Goal: Task Accomplishment & Management: Manage account settings

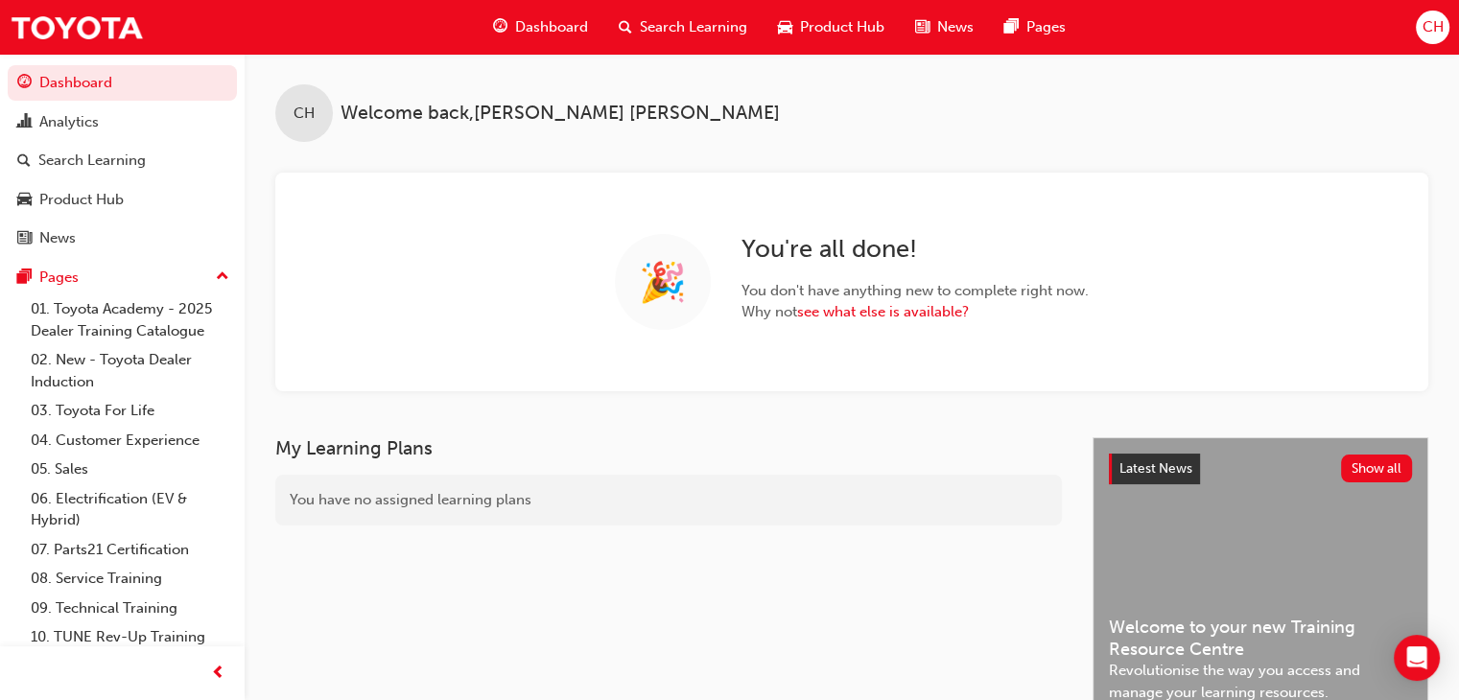
click at [667, 28] on span "Search Learning" at bounding box center [693, 27] width 107 height 22
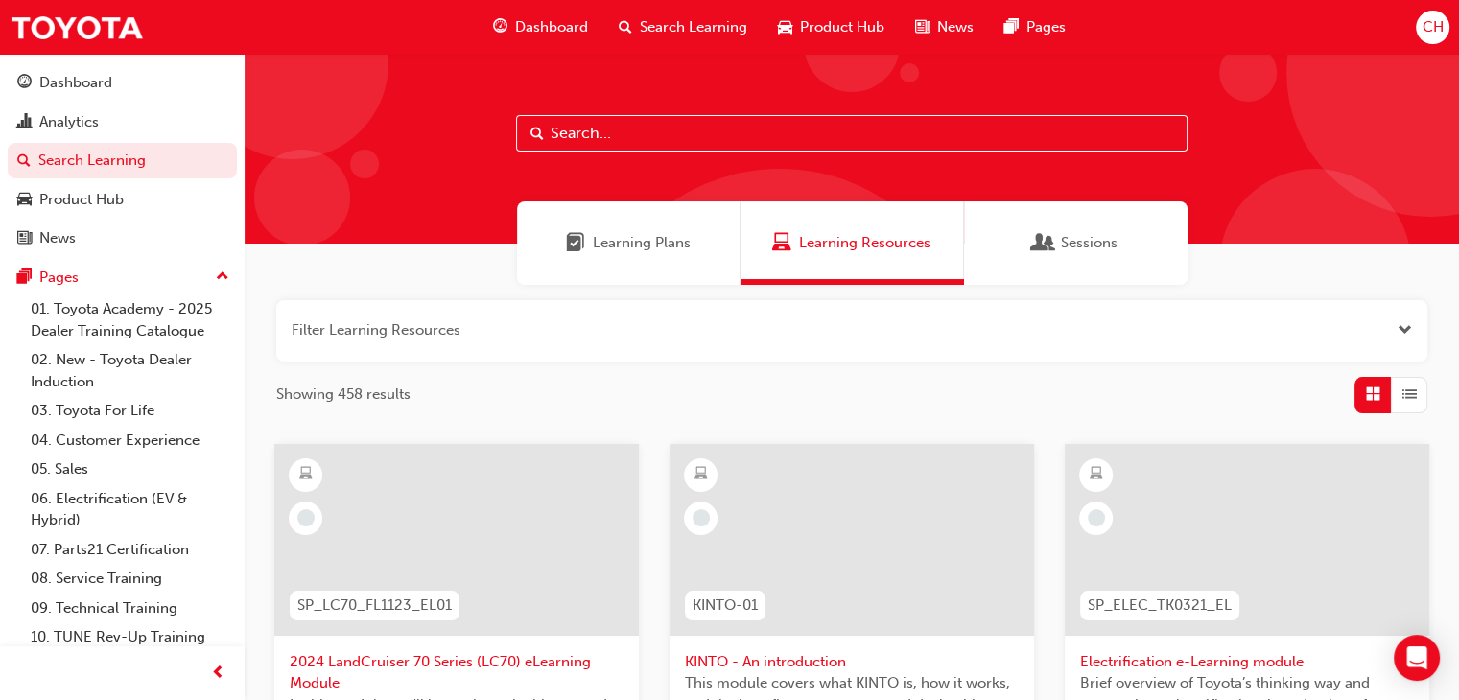
click at [606, 130] on input "text" at bounding box center [851, 133] width 671 height 36
type input "WSC"
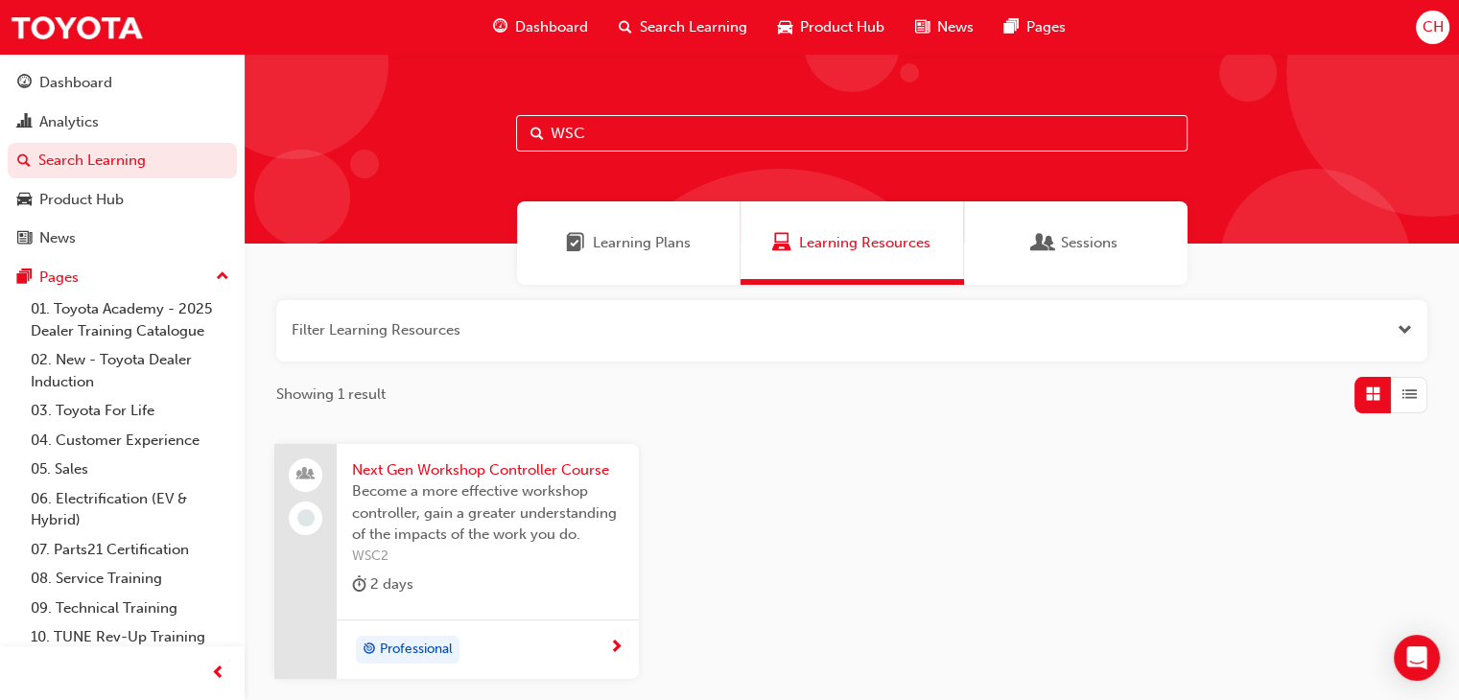
click at [514, 470] on span "Next Gen Workshop Controller Course" at bounding box center [487, 470] width 271 height 22
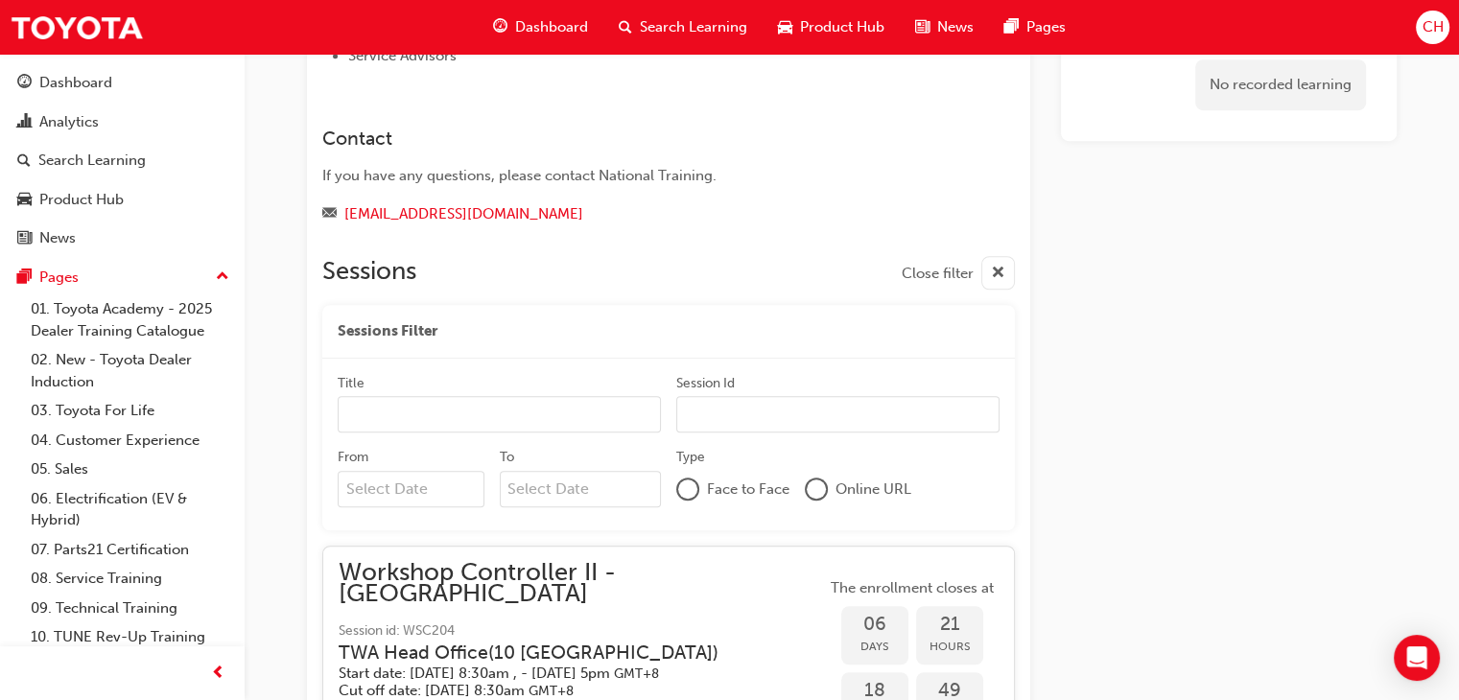
scroll to position [1679, 0]
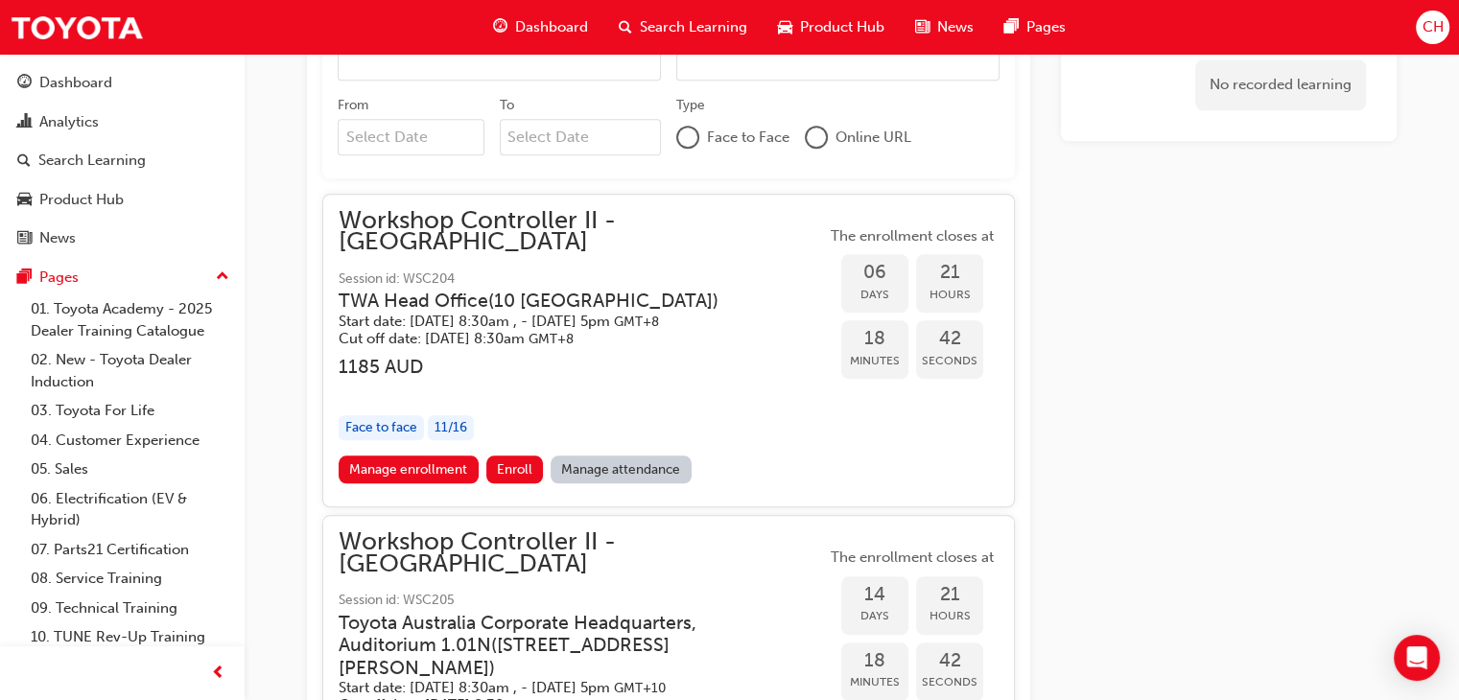
click at [437, 221] on span "Workshop Controller II - [GEOGRAPHIC_DATA]" at bounding box center [582, 231] width 487 height 43
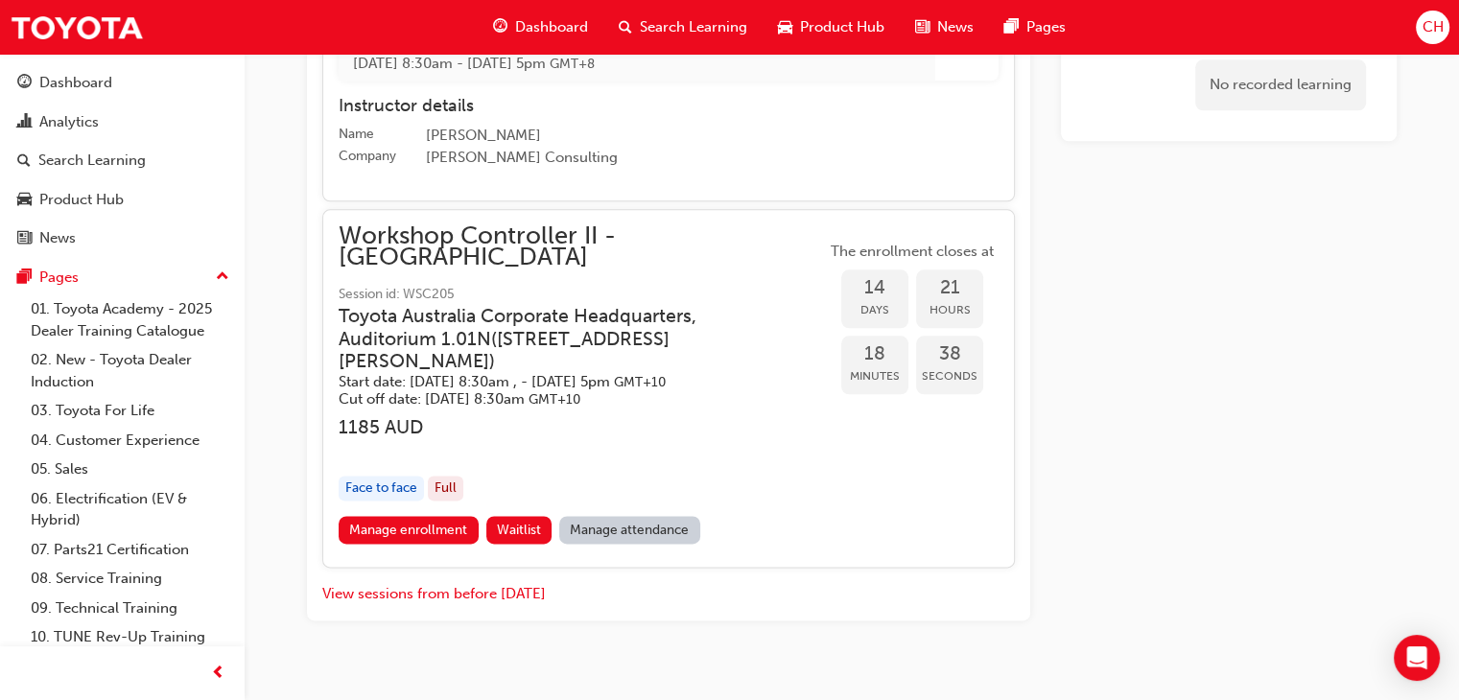
scroll to position [1930, 0]
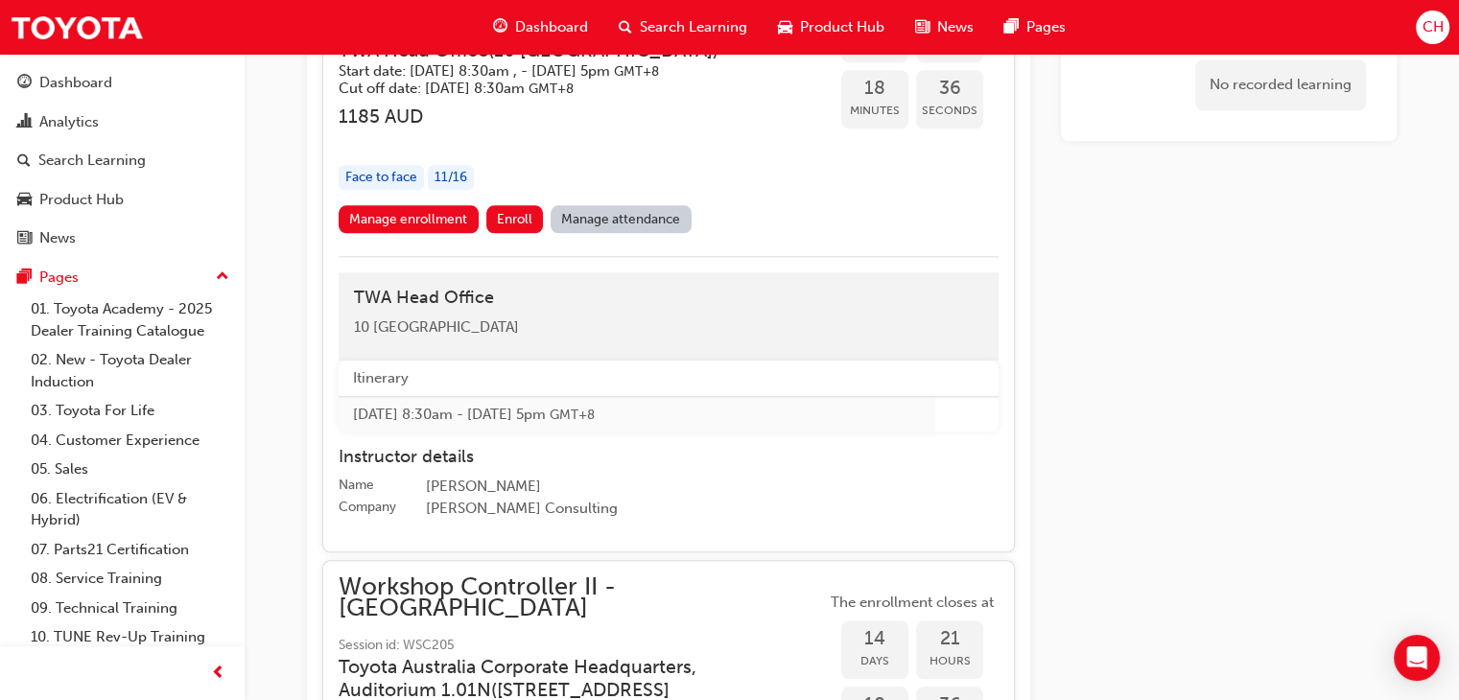
click at [616, 205] on link "Manage attendance" at bounding box center [620, 219] width 141 height 28
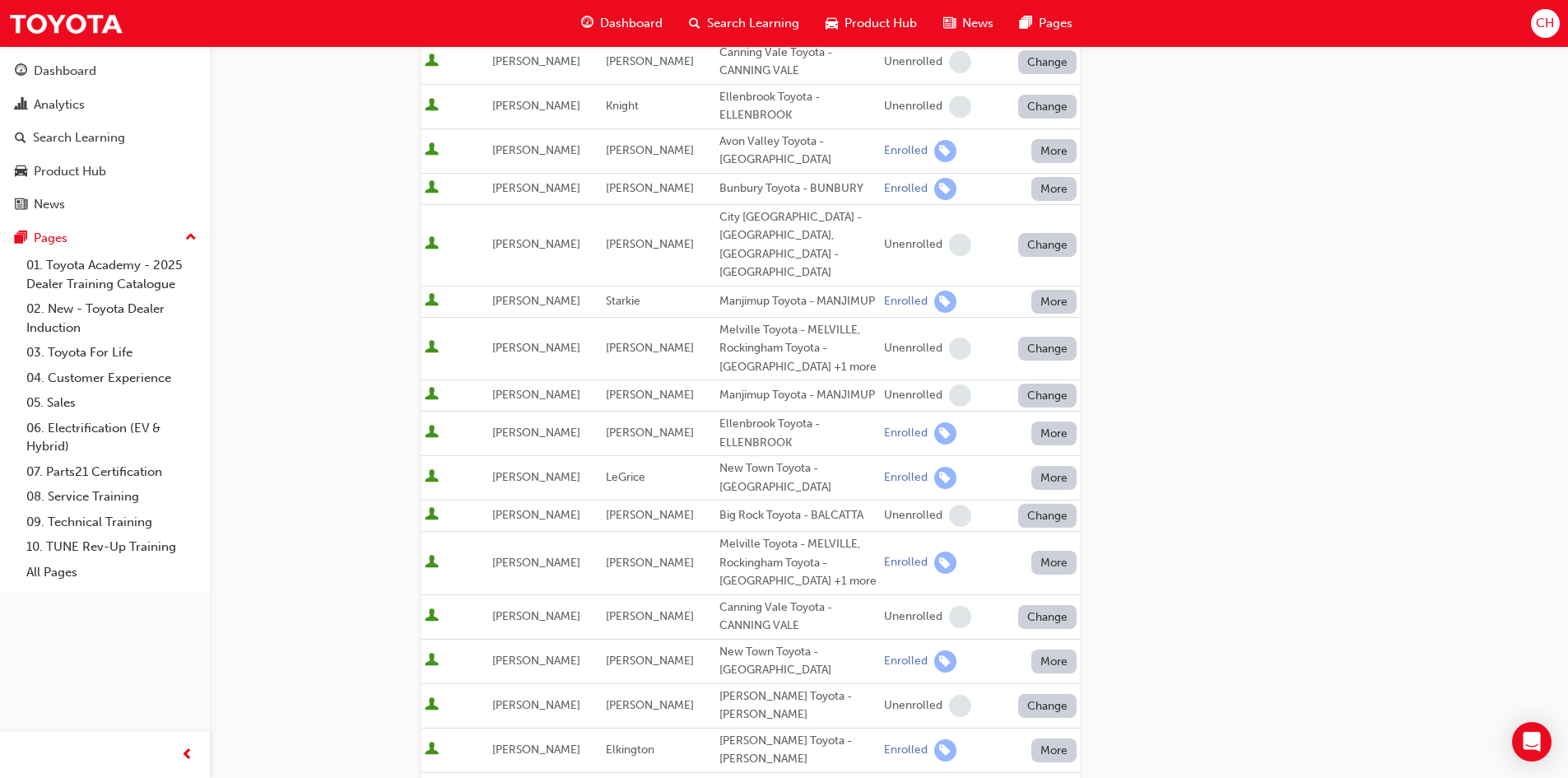
scroll to position [302, 0]
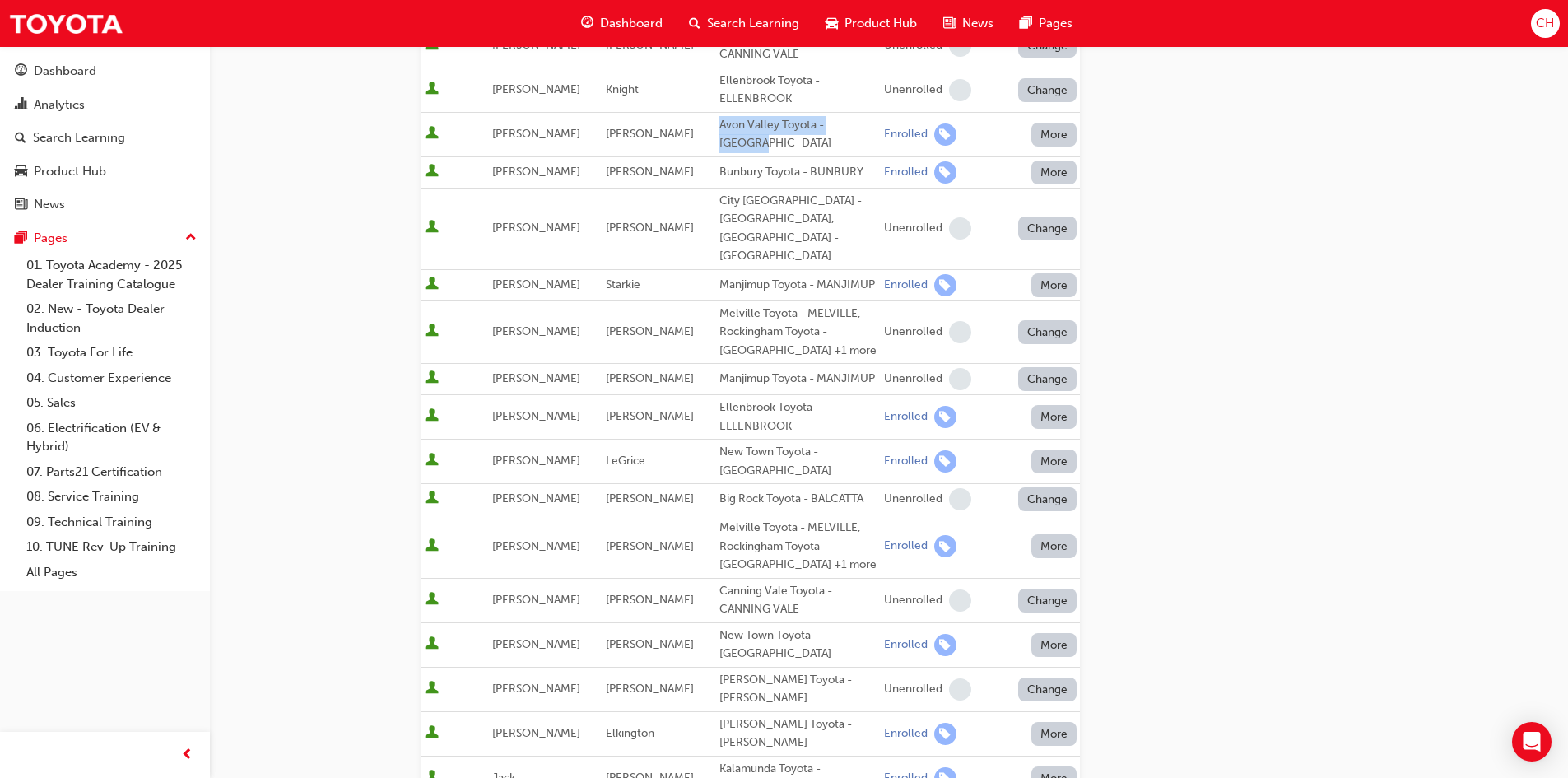
drag, startPoint x: 706, startPoint y: 125, endPoint x: 772, endPoint y: 141, distance: 67.9
click at [772, 141] on div "Avon Valley Toyota - [GEOGRAPHIC_DATA]" at bounding box center [798, 134] width 158 height 37
copy div "Avon Valley Toyota - [GEOGRAPHIC_DATA]"
drag, startPoint x: 851, startPoint y: 172, endPoint x: 704, endPoint y: 168, distance: 147.1
click at [719, 168] on div "Bunbury Toyota - BUNBURY" at bounding box center [798, 173] width 158 height 19
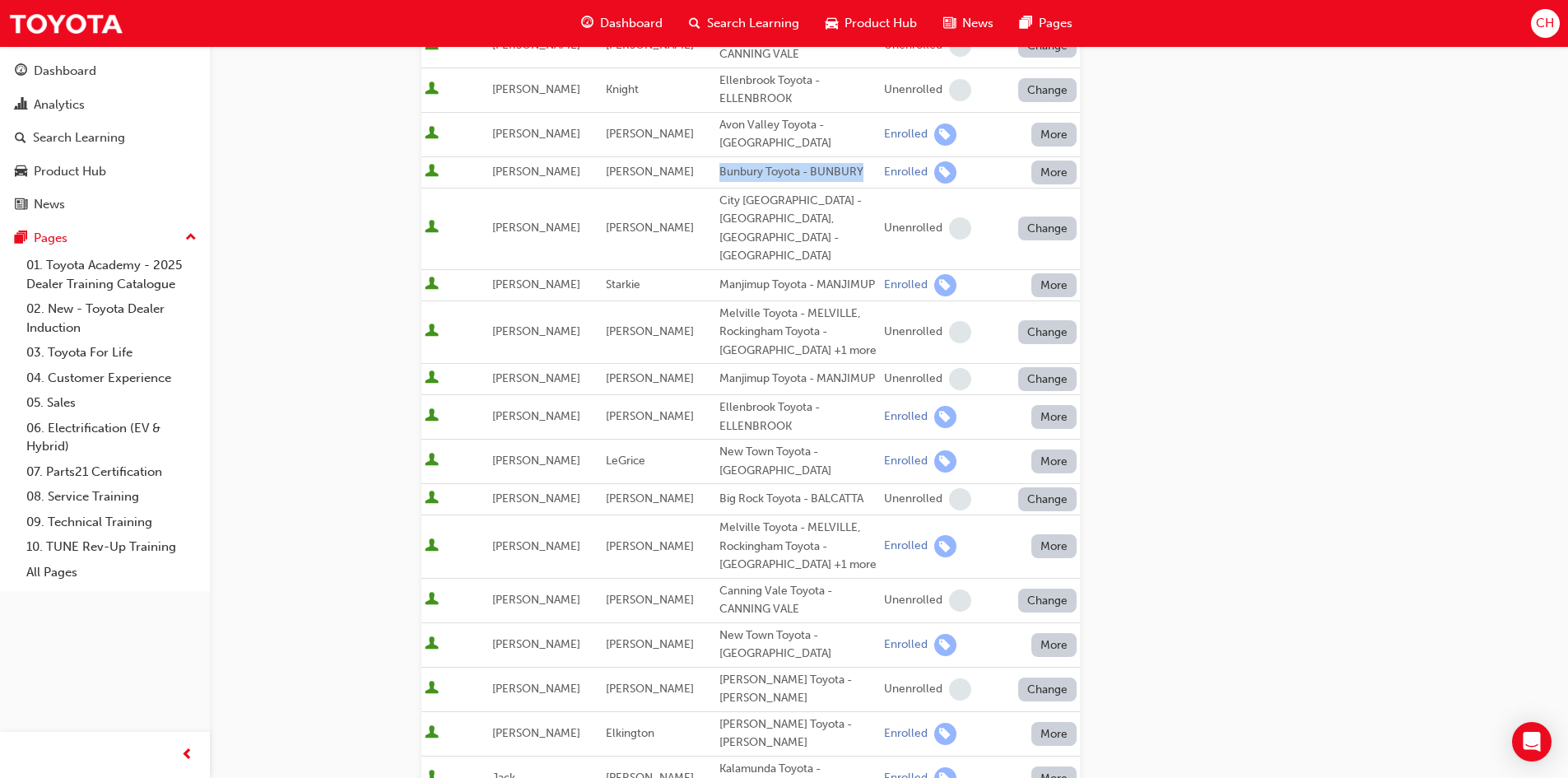
copy div "Bunbury Toyota - BUNBURY"
drag, startPoint x: 768, startPoint y: 268, endPoint x: 705, endPoint y: 252, distance: 65.0
click at [719, 276] on div "Manjimup Toyota - MANJIMUP" at bounding box center [798, 285] width 158 height 19
copy div "Manjimup Toyota - MANJIMUP"
drag, startPoint x: 791, startPoint y: 416, endPoint x: 704, endPoint y: 404, distance: 87.8
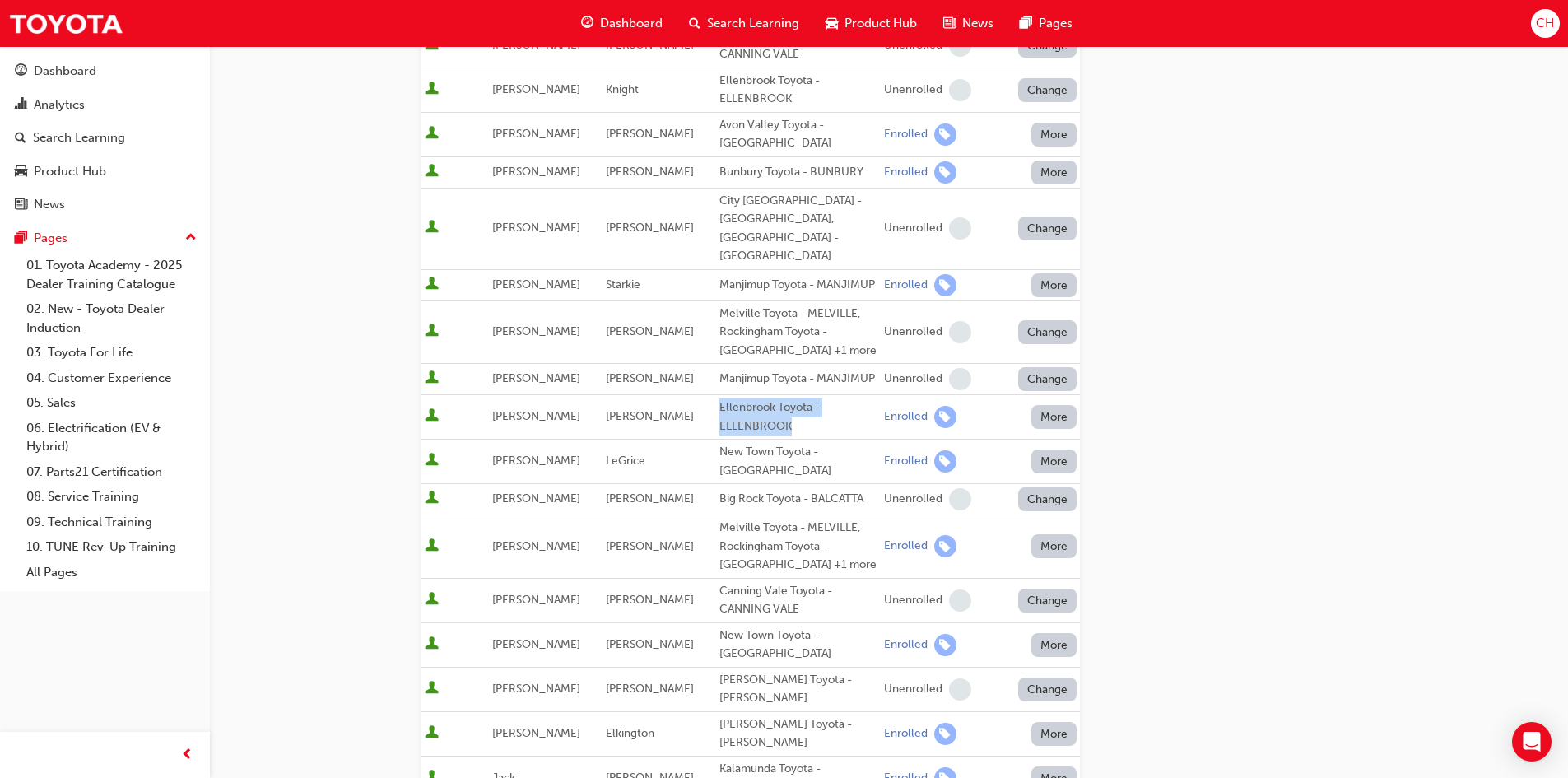
click at [719, 404] on div "Ellenbrook Toyota - ELLENBROOK" at bounding box center [798, 416] width 158 height 37
copy div "Ellenbrook Toyota - ELLENBROOK"
drag, startPoint x: 786, startPoint y: 464, endPoint x: 705, endPoint y: 445, distance: 83.2
click at [719, 445] on div "New Town Toyota - [GEOGRAPHIC_DATA]" at bounding box center [798, 461] width 158 height 37
copy div "New Town Toyota - [GEOGRAPHIC_DATA]"
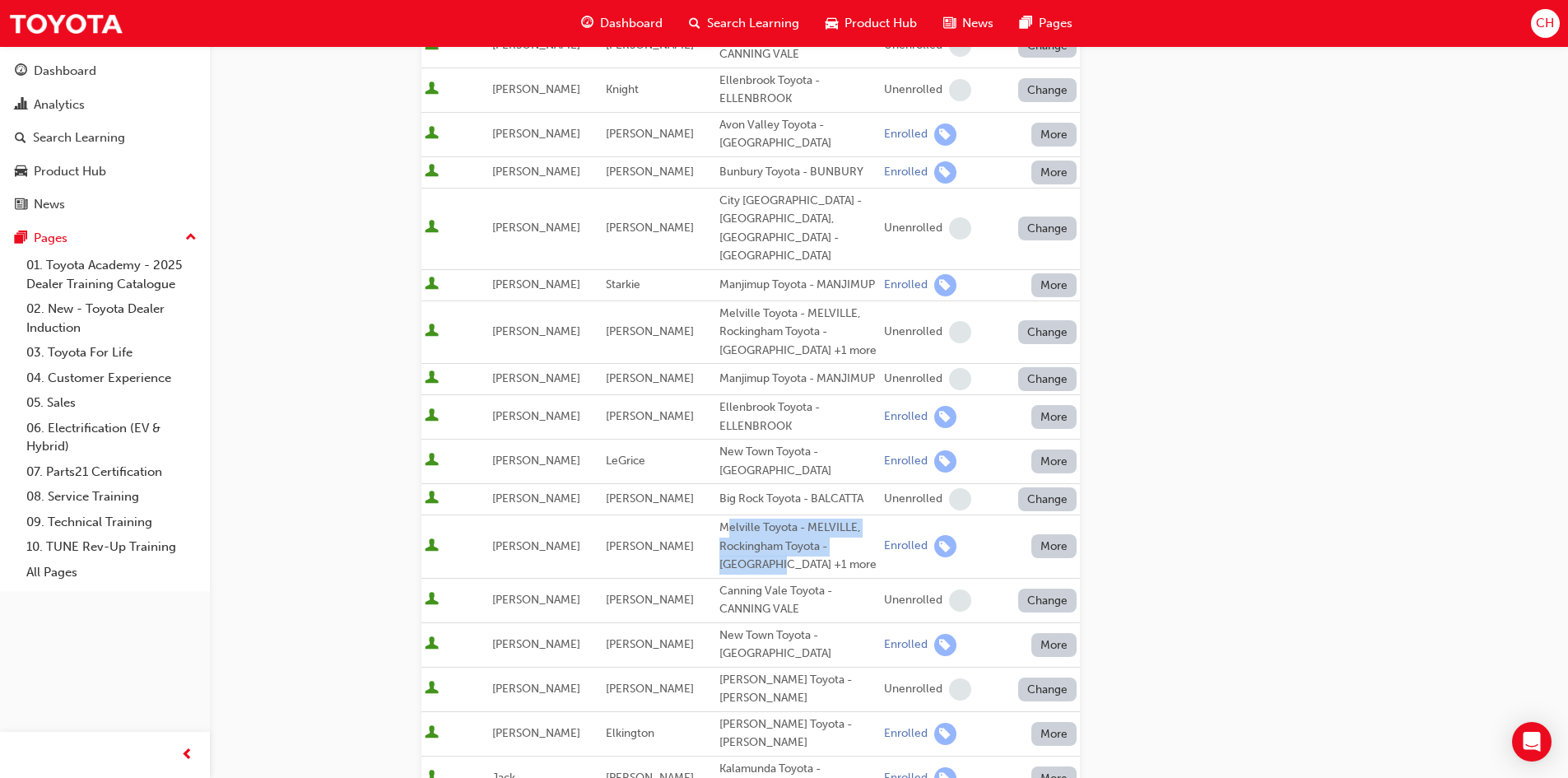
drag, startPoint x: 780, startPoint y: 553, endPoint x: 710, endPoint y: 520, distance: 77.4
click at [719, 520] on div "Melville Toyota - MELVILLE, Rockingham Toyota - [GEOGRAPHIC_DATA] +1 more" at bounding box center [798, 546] width 158 height 56
click at [721, 527] on div "Melville Toyota - MELVILLE, Rockingham Toyota - [GEOGRAPHIC_DATA] +1 more" at bounding box center [798, 546] width 158 height 56
drag, startPoint x: 705, startPoint y: 518, endPoint x: 854, endPoint y: 515, distance: 149.0
click at [854, 519] on div "Melville Toyota - MELVILLE, Rockingham Toyota - [GEOGRAPHIC_DATA] +1 more" at bounding box center [798, 546] width 158 height 56
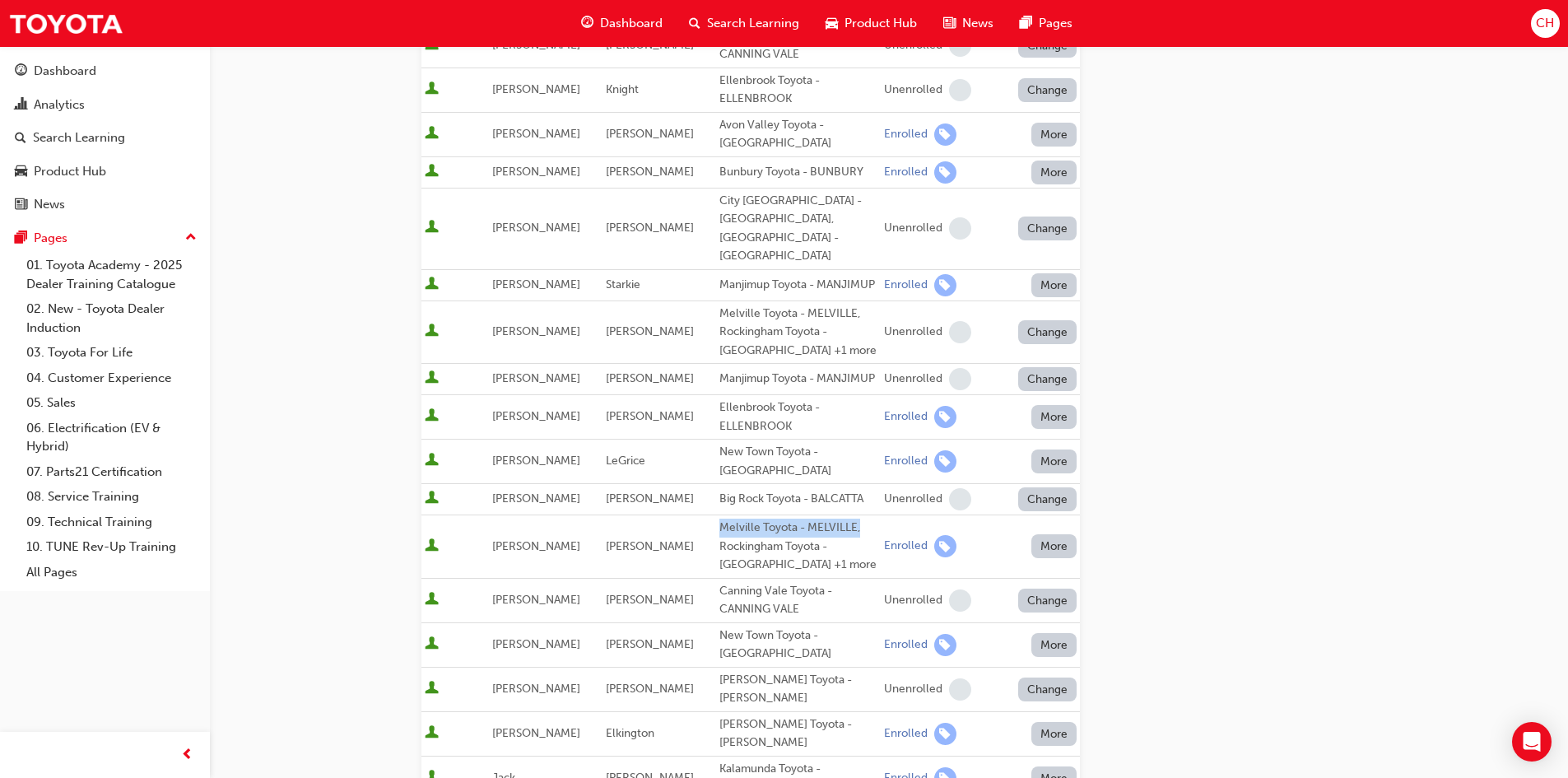
copy div "Melville Toyota - MELVILLE,"
drag, startPoint x: 779, startPoint y: 645, endPoint x: 705, endPoint y: 629, distance: 75.7
click at [719, 600] on div "New Town Toyota - [GEOGRAPHIC_DATA]" at bounding box center [798, 645] width 158 height 37
copy div "New Town Toyota - [GEOGRAPHIC_DATA]"
drag, startPoint x: 847, startPoint y: 702, endPoint x: 705, endPoint y: 701, distance: 142.0
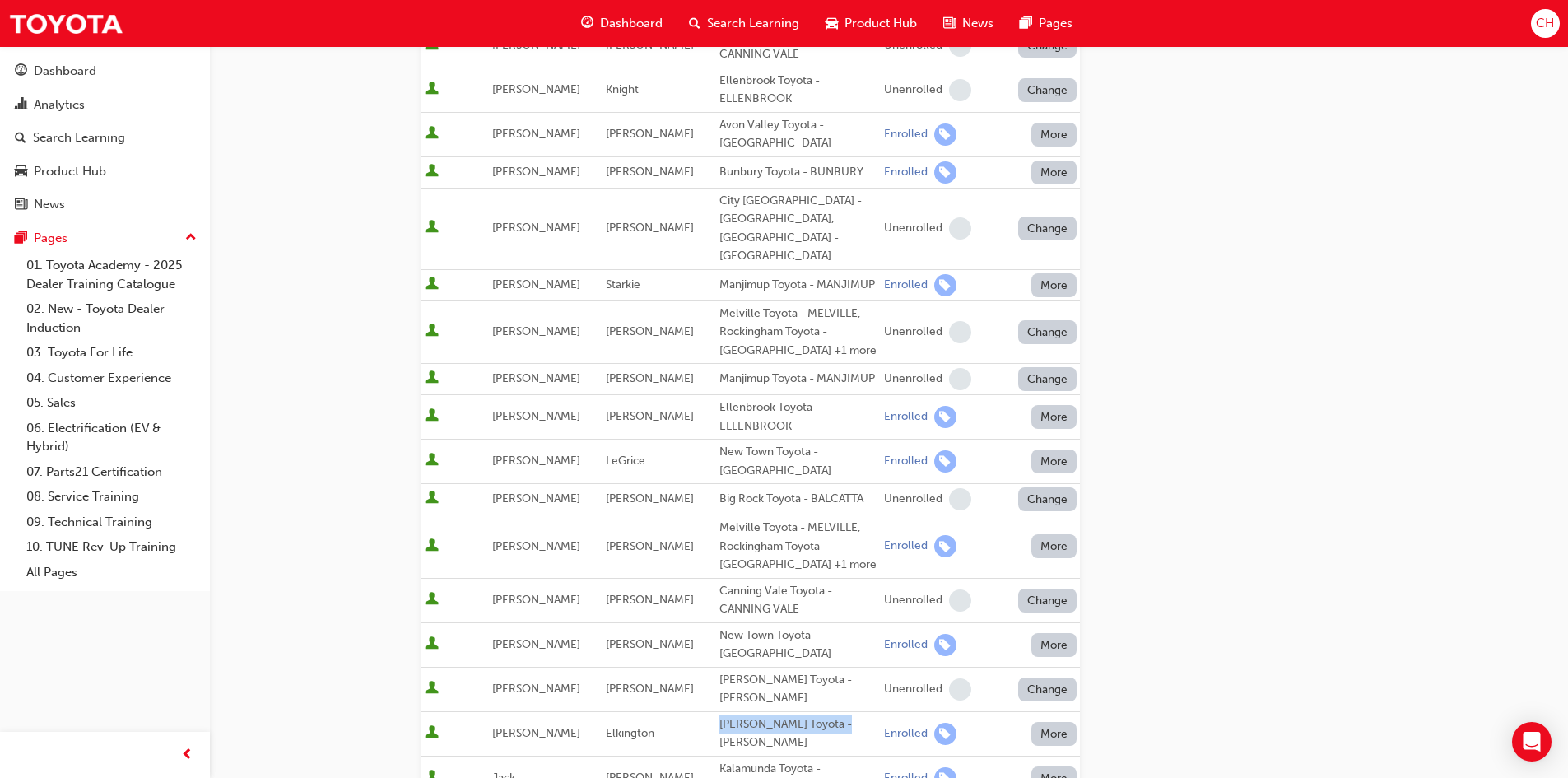
click at [719, 600] on div "[PERSON_NAME] Toyota - [PERSON_NAME]" at bounding box center [798, 733] width 158 height 37
copy div "[PERSON_NAME] Toyota - [PERSON_NAME]"
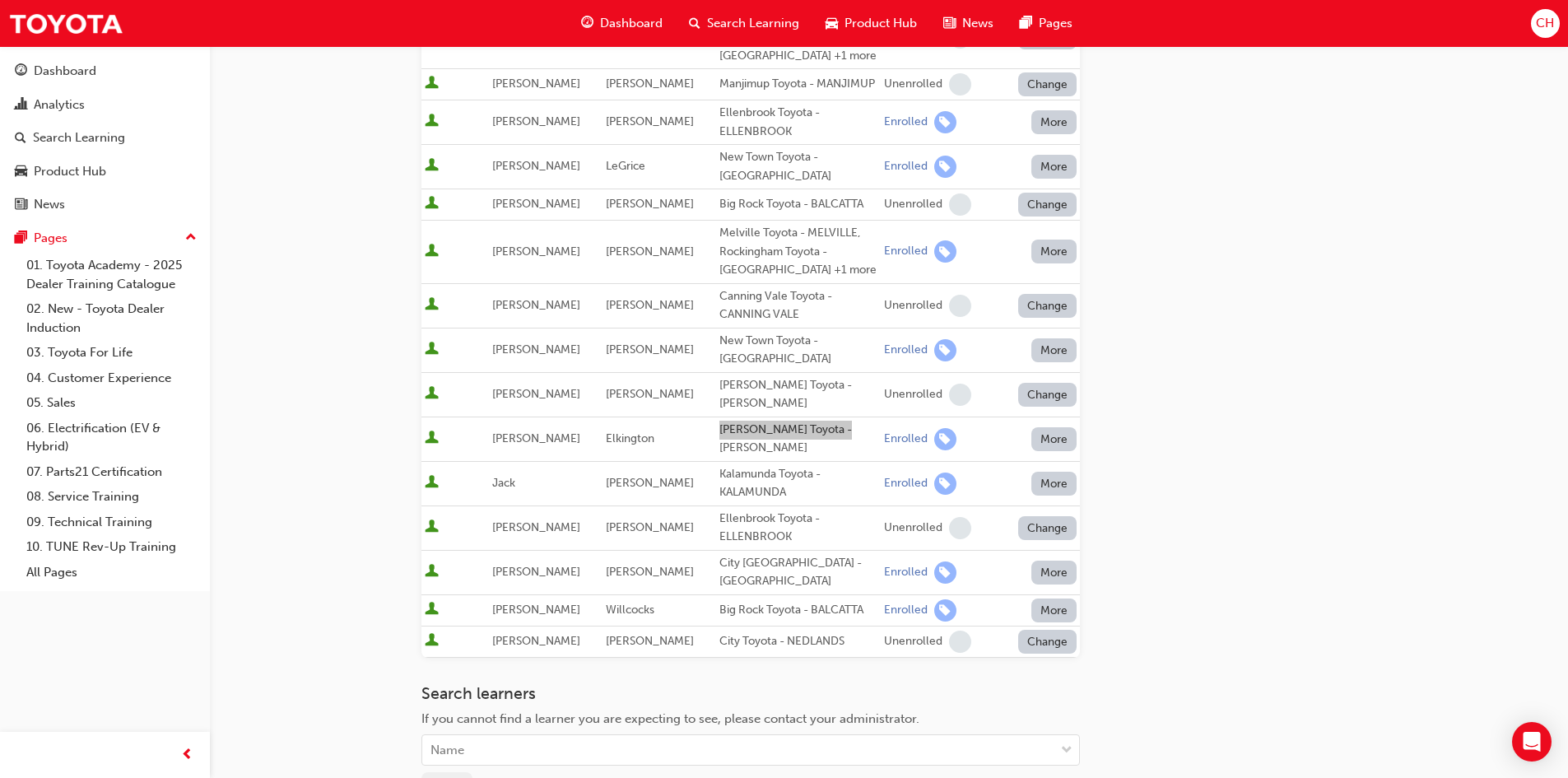
scroll to position [604, 0]
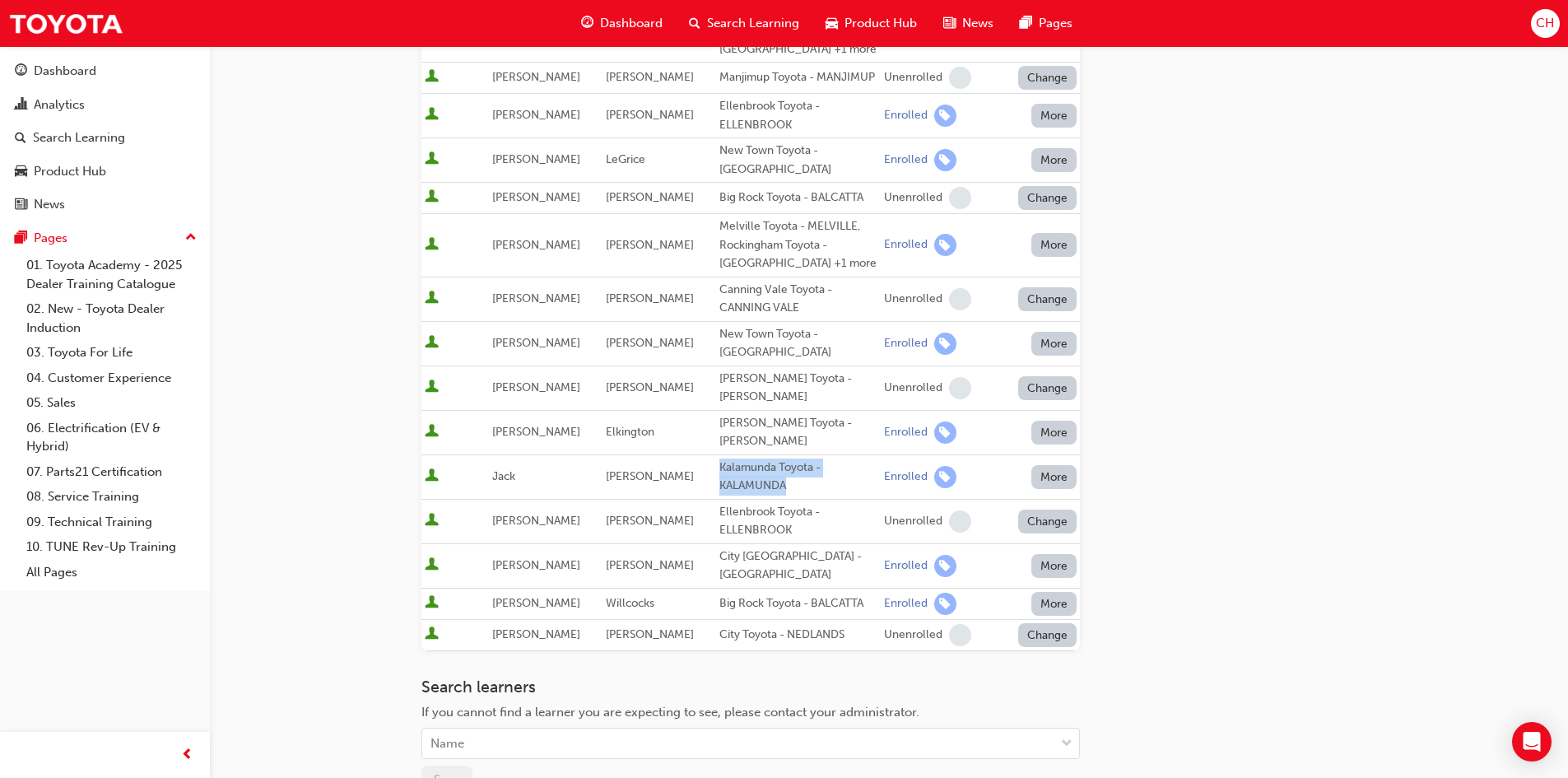
drag, startPoint x: 731, startPoint y: 445, endPoint x: 699, endPoint y: 435, distance: 33.5
click at [716, 454] on td "Kalamunda Toyota - KALAMUNDA" at bounding box center [798, 477] width 165 height 45
copy div "Kalamunda Toyota - KALAMUNDA"
drag, startPoint x: 856, startPoint y: 525, endPoint x: 700, endPoint y: 531, distance: 156.1
click at [716, 544] on td "City [GEOGRAPHIC_DATA] - [GEOGRAPHIC_DATA]" at bounding box center [798, 566] width 165 height 45
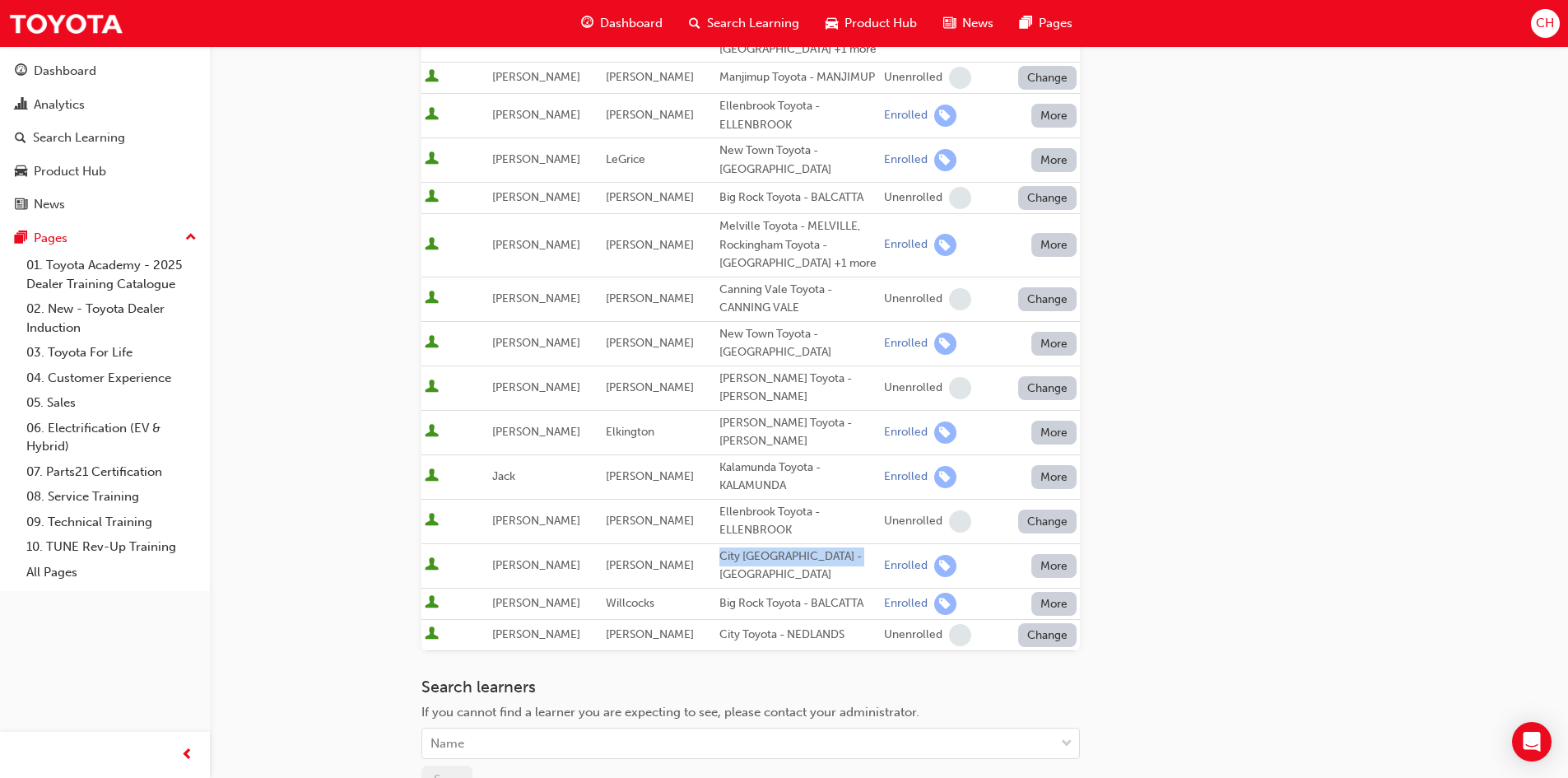
copy div "City [GEOGRAPHIC_DATA] - [GEOGRAPHIC_DATA]"
drag, startPoint x: 854, startPoint y: 553, endPoint x: 702, endPoint y: 553, distance: 152.0
click at [716, 588] on td "Big Rock Toyota - BALCATTA" at bounding box center [798, 604] width 165 height 31
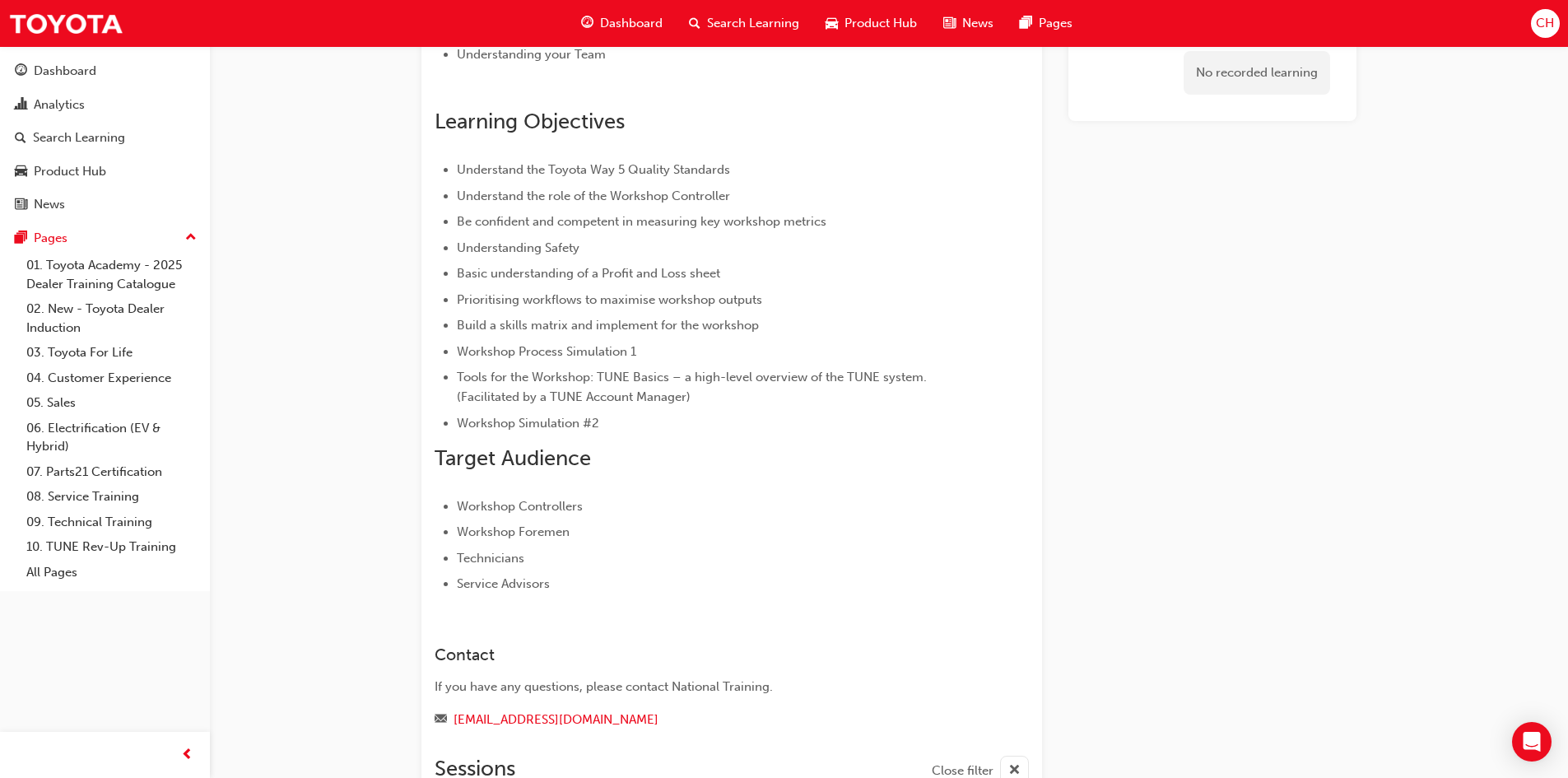
scroll to position [1531, 0]
